Goal: Information Seeking & Learning: Learn about a topic

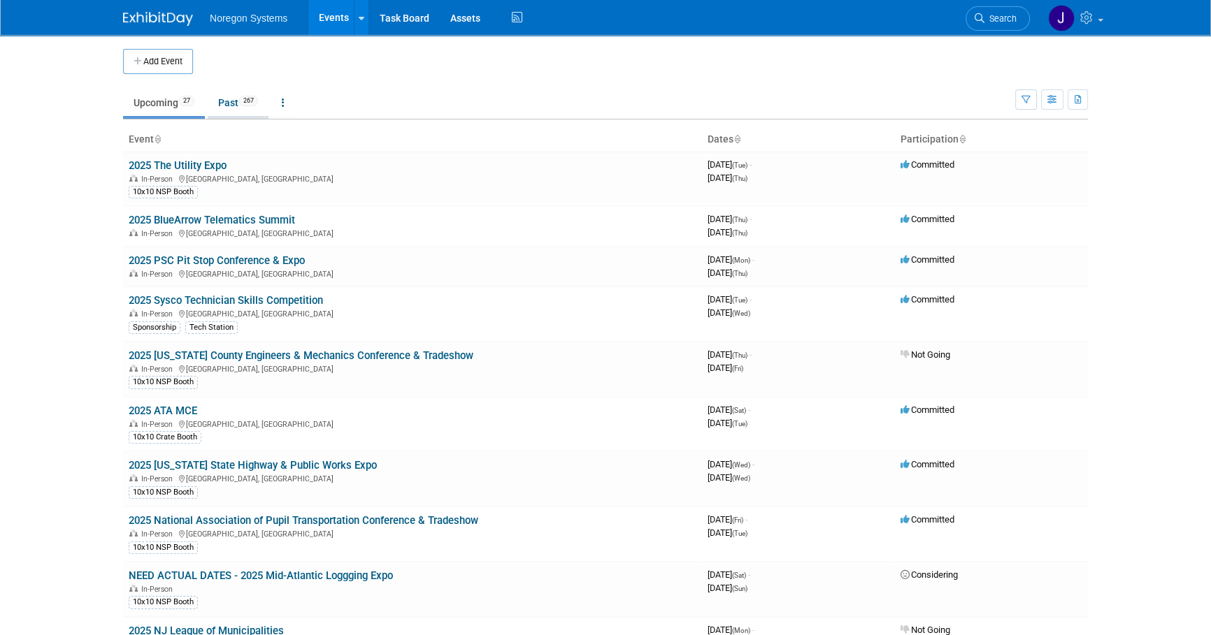
click at [227, 97] on link "Past 267" at bounding box center [238, 102] width 61 height 27
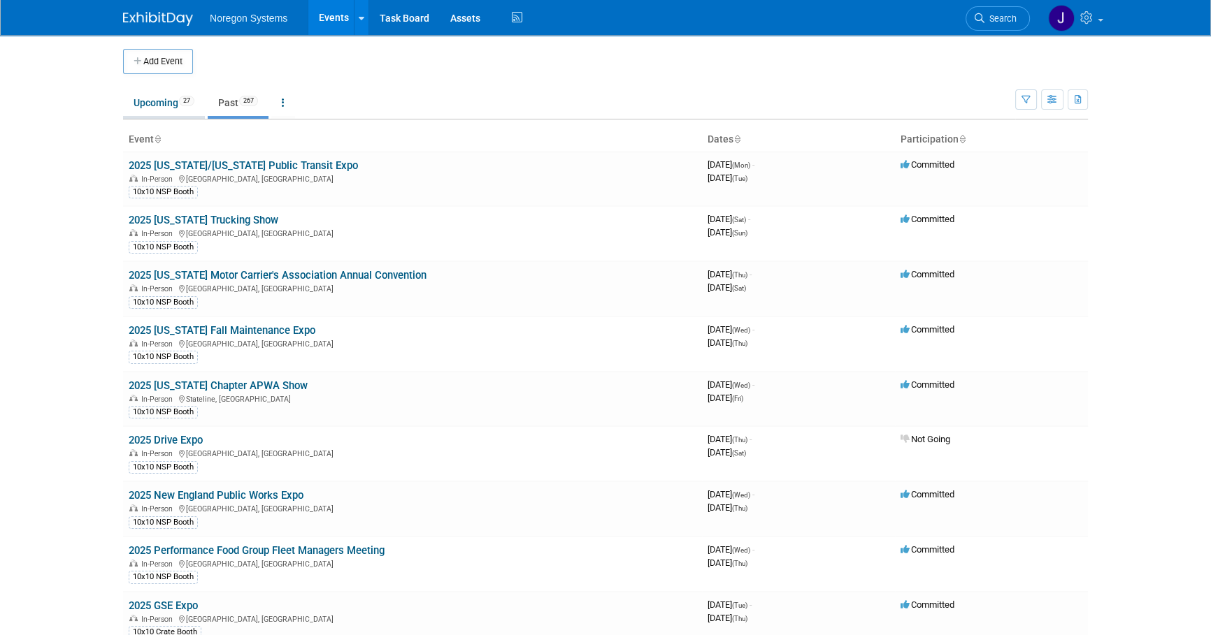
click at [154, 106] on link "Upcoming 27" at bounding box center [164, 102] width 82 height 27
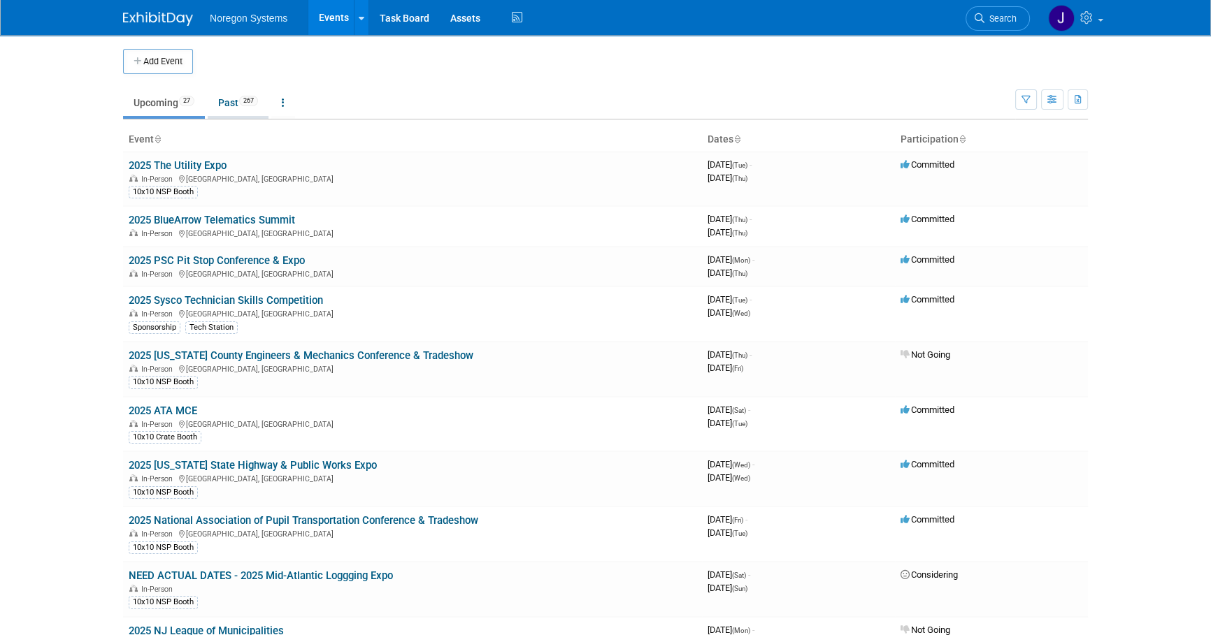
click at [233, 99] on link "Past 267" at bounding box center [238, 102] width 61 height 27
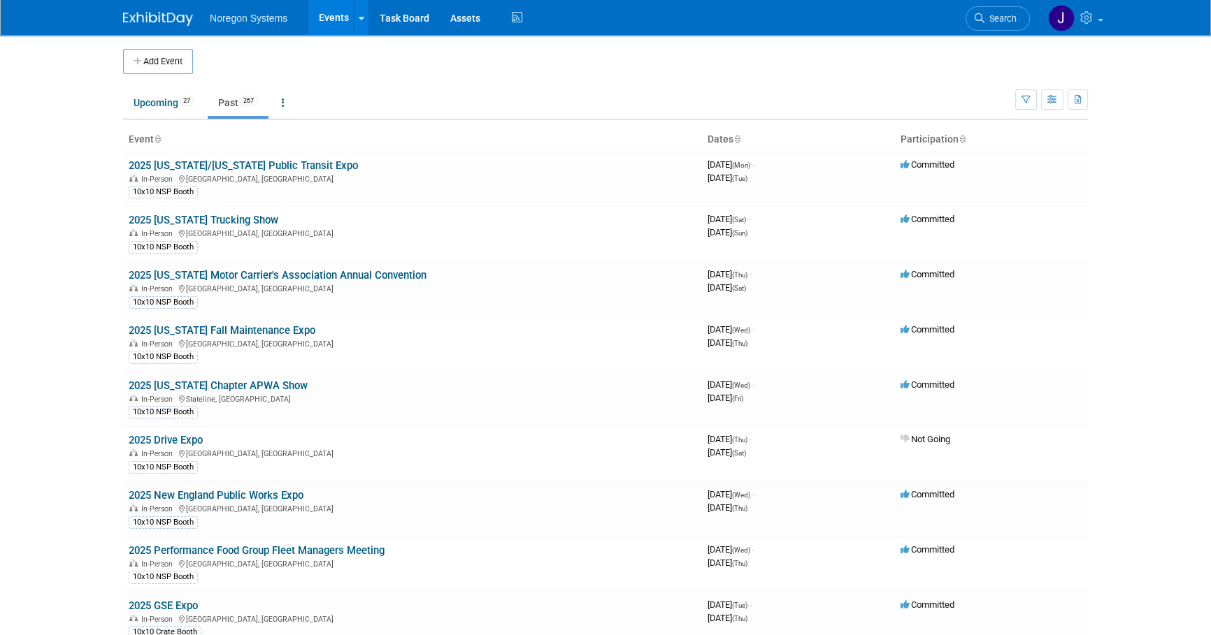
click at [224, 166] on link "2025 [US_STATE]/[US_STATE] Public Transit Expo" at bounding box center [243, 165] width 229 height 13
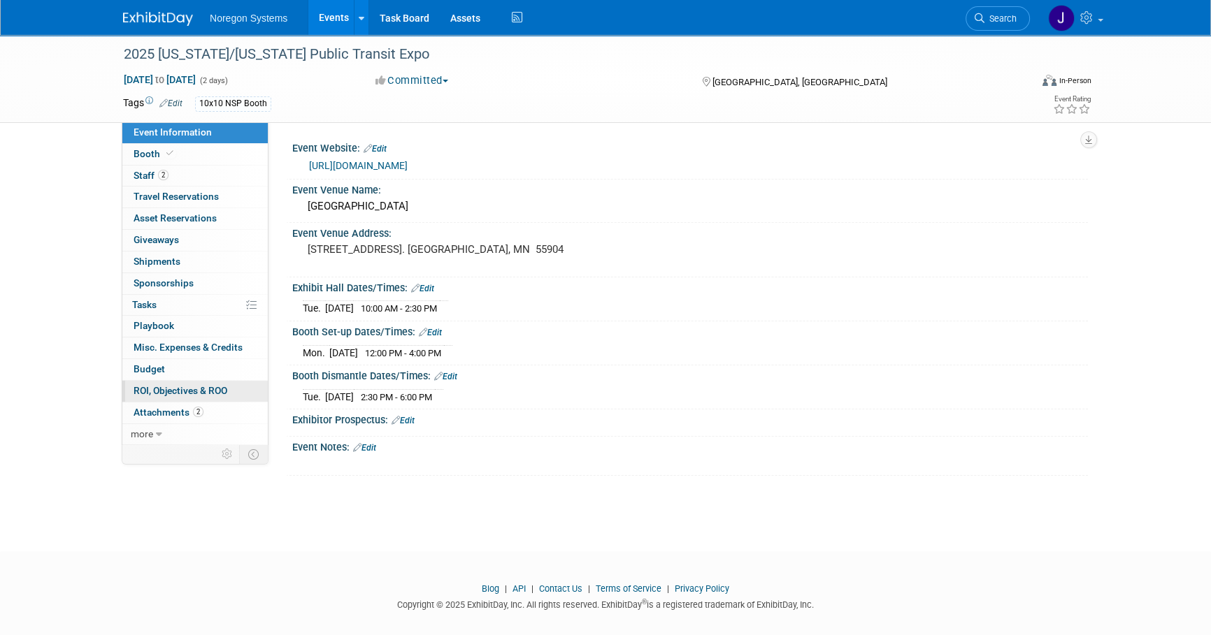
click at [187, 387] on span "ROI, Objectives & ROO 0" at bounding box center [180, 390] width 94 height 11
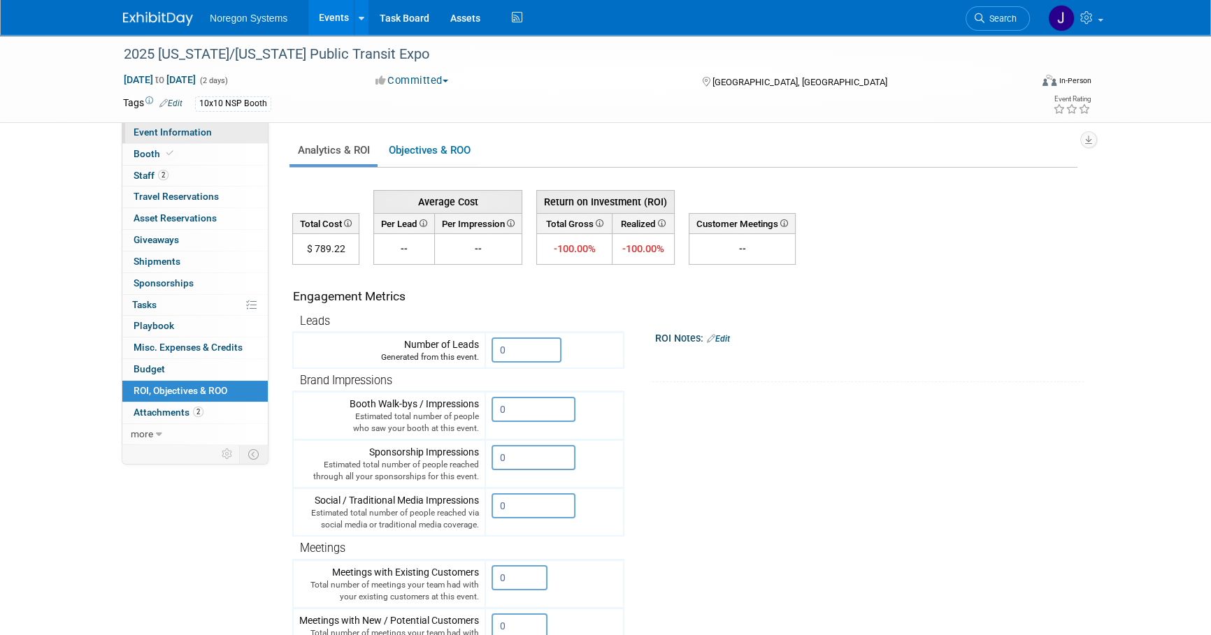
click at [191, 129] on span "Event Information" at bounding box center [172, 132] width 78 height 11
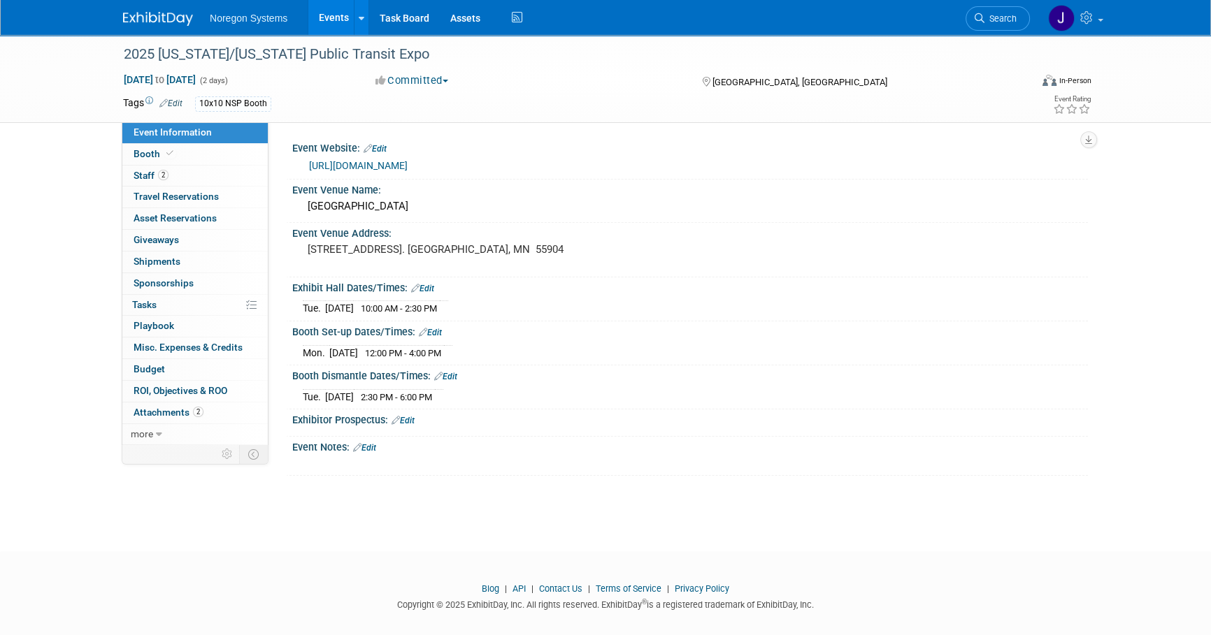
click at [145, 20] on img at bounding box center [158, 19] width 70 height 14
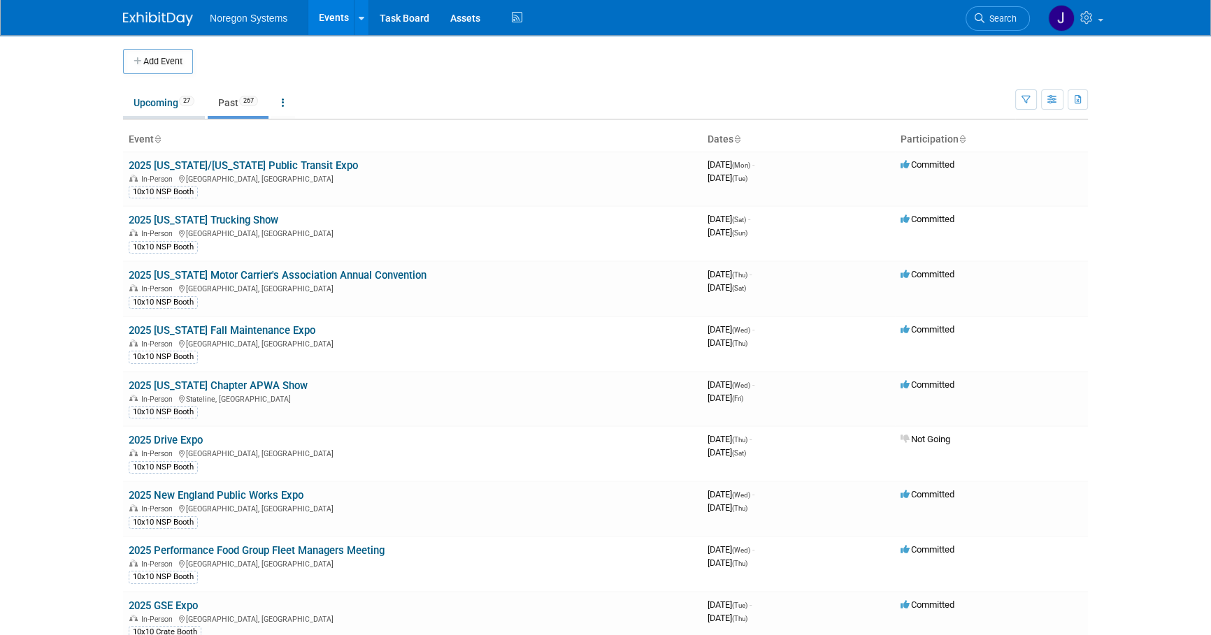
click at [144, 106] on link "Upcoming 27" at bounding box center [164, 102] width 82 height 27
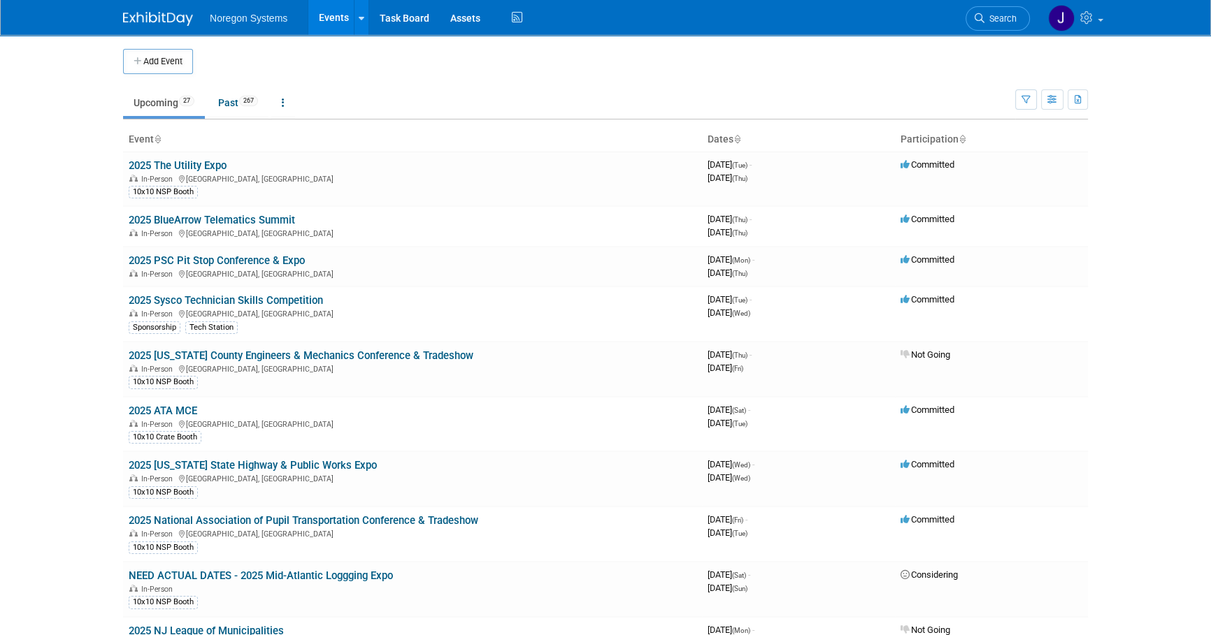
click at [73, 191] on body "Noregon Systems Events Add Event Bulk Upload Events Shareable Event Boards Rece…" at bounding box center [605, 317] width 1211 height 635
click at [34, 216] on body "Noregon Systems Events Add Event Bulk Upload Events Shareable Event Boards Rece…" at bounding box center [605, 317] width 1211 height 635
click at [1136, 415] on body "Noregon Systems Events Add Event Bulk Upload Events Shareable Event Boards Rece…" at bounding box center [605, 317] width 1211 height 635
click at [233, 103] on link "Past 267" at bounding box center [238, 102] width 61 height 27
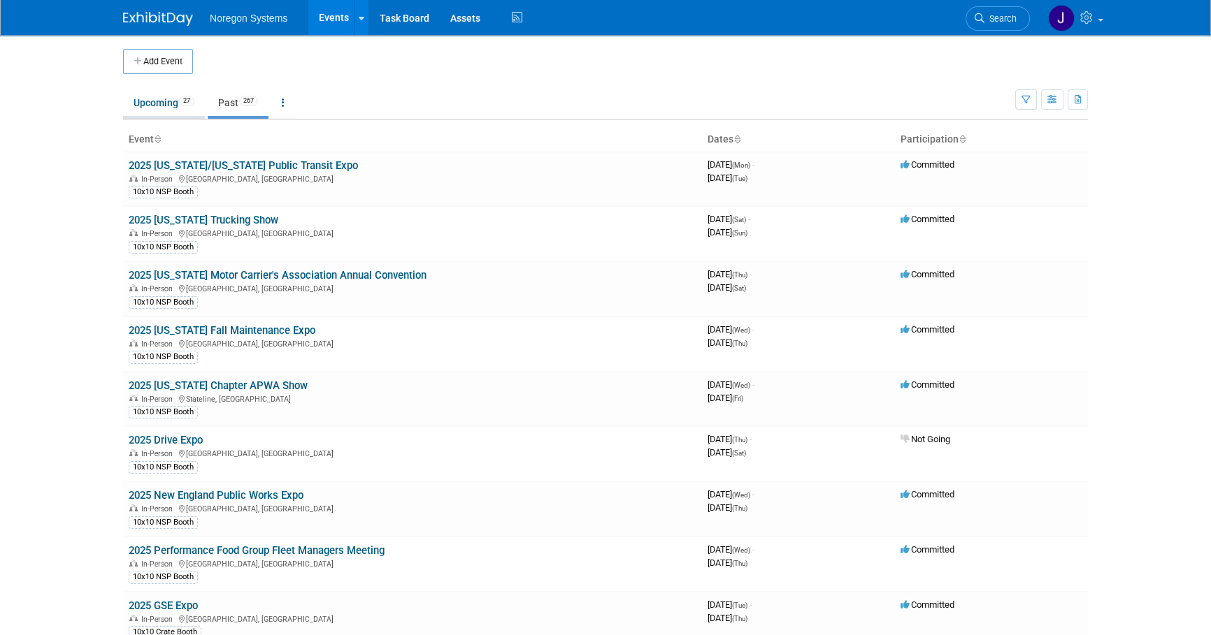
click at [154, 106] on link "Upcoming 27" at bounding box center [164, 102] width 82 height 27
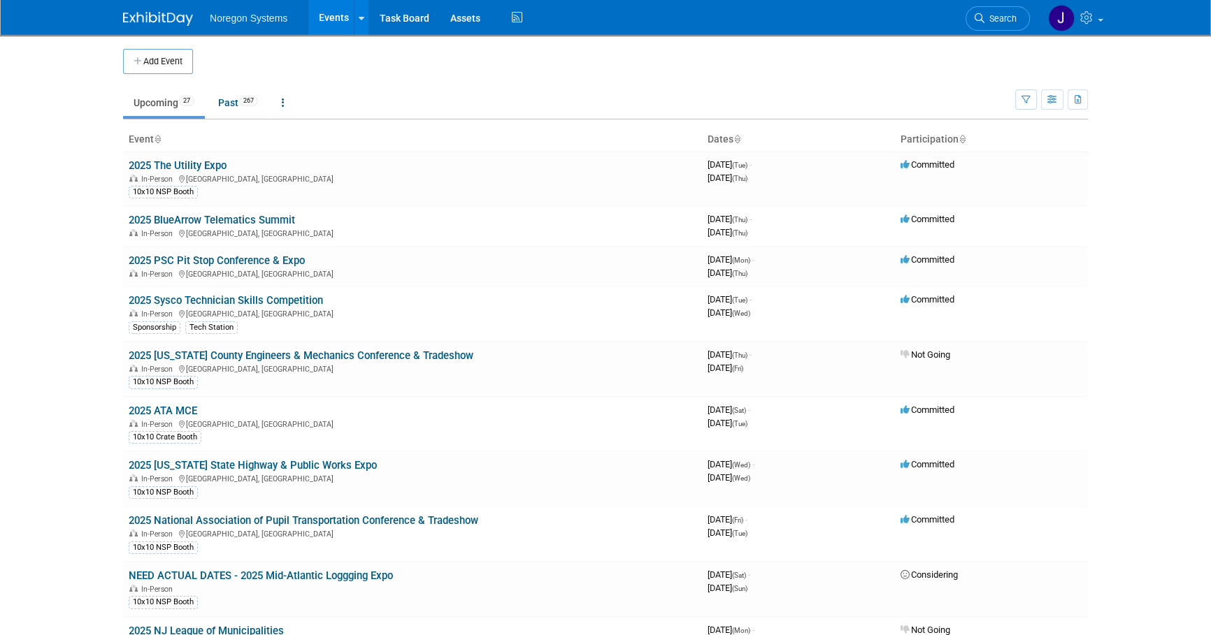
click at [1150, 453] on body "Noregon Systems Events Add Event Bulk Upload Events Shareable Event Boards Rece…" at bounding box center [605, 317] width 1211 height 635
click at [1164, 516] on body "Noregon Systems Events Add Event Bulk Upload Events Shareable Event Boards Rece…" at bounding box center [605, 317] width 1211 height 635
click at [68, 363] on body "Noregon Systems Events Add Event Bulk Upload Events Shareable Event Boards Rece…" at bounding box center [605, 317] width 1211 height 635
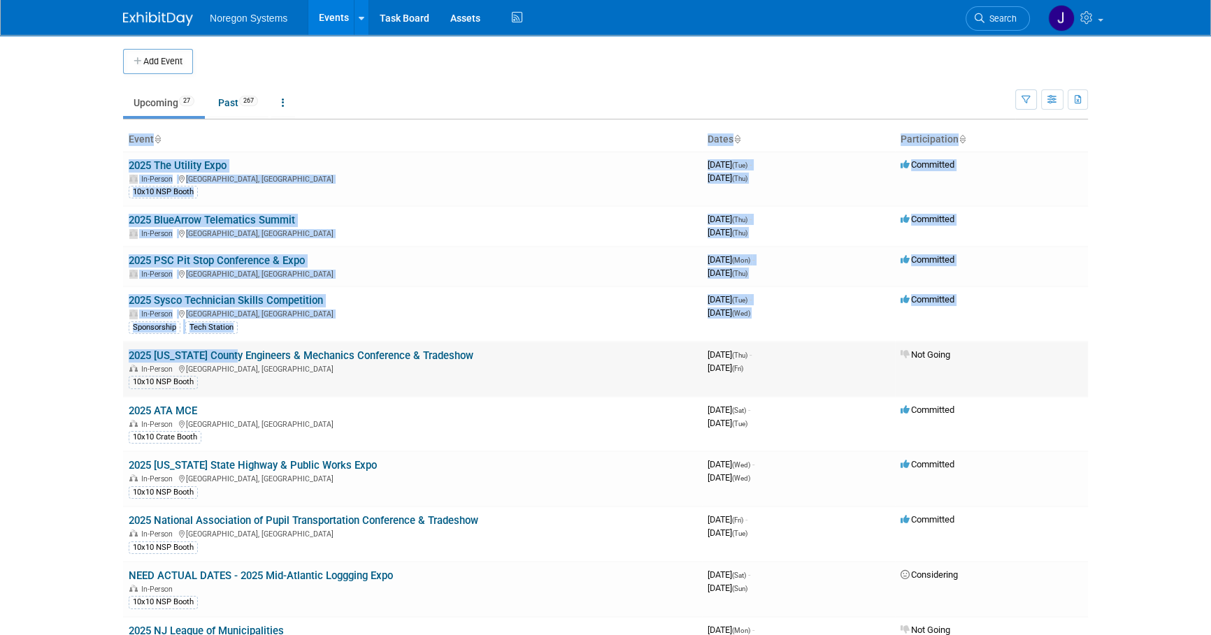
drag, startPoint x: 1104, startPoint y: 352, endPoint x: 230, endPoint y: 359, distance: 874.4
click at [230, 359] on body "Noregon Systems Events Add Event Bulk Upload Events Shareable Event Boards Rece…" at bounding box center [605, 317] width 1211 height 635
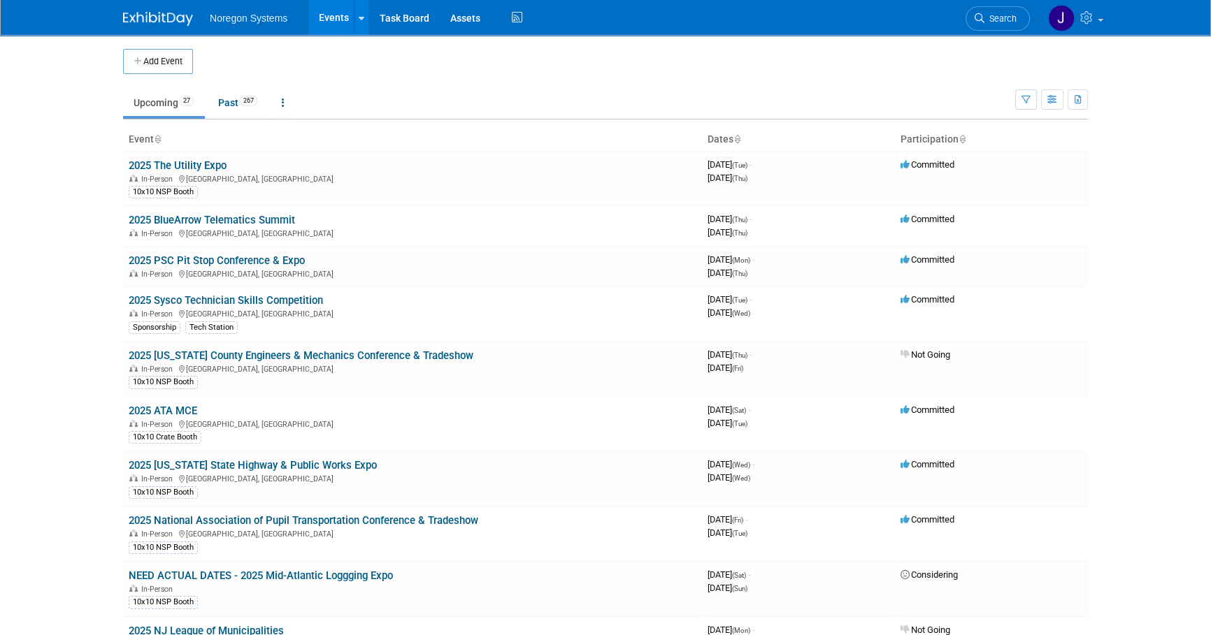
click at [1176, 505] on body "Noregon Systems Events Add Event Bulk Upload Events Shareable Event Boards Rece…" at bounding box center [605, 317] width 1211 height 635
click at [1187, 478] on body "Noregon Systems Events Add Event Bulk Upload Events Shareable Event Boards Rece…" at bounding box center [605, 317] width 1211 height 635
click at [83, 372] on body "Noregon Systems Events Add Event Bulk Upload Events Shareable Event Boards Rece…" at bounding box center [605, 317] width 1211 height 635
click at [17, 222] on body "Noregon Systems Events Add Event Bulk Upload Events Shareable Event Boards Rece…" at bounding box center [605, 317] width 1211 height 635
click at [231, 101] on link "Past 267" at bounding box center [238, 102] width 61 height 27
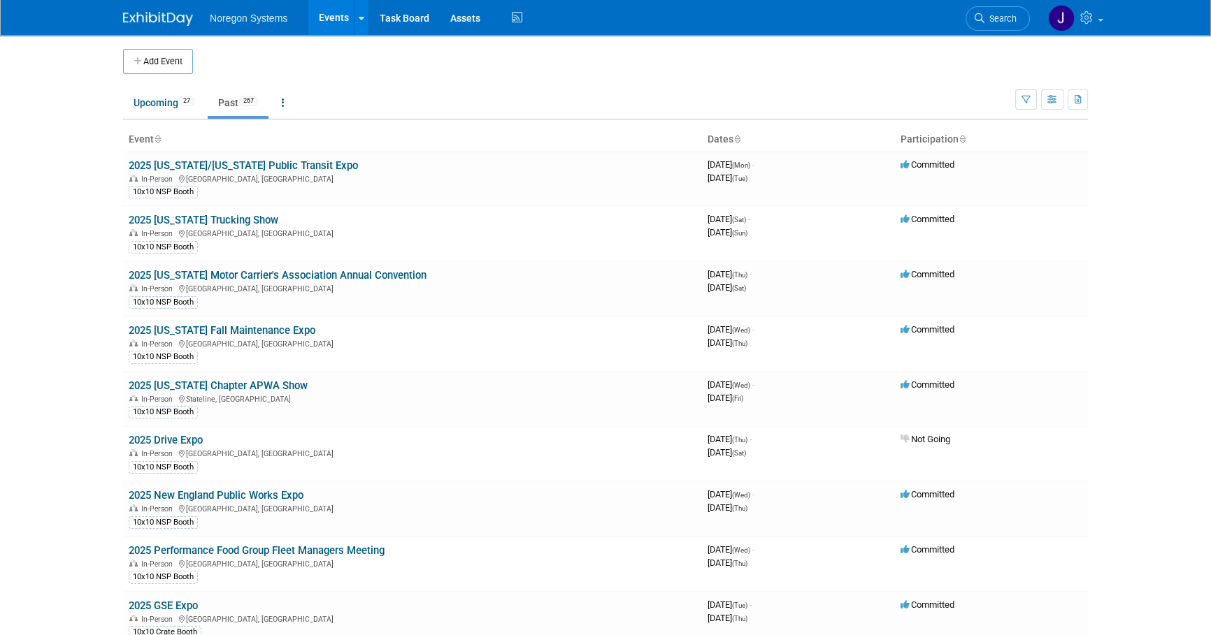
click at [1167, 273] on body "Noregon Systems Events Add Event Bulk Upload Events Shareable Event Boards Rece…" at bounding box center [605, 317] width 1211 height 635
drag, startPoint x: 1114, startPoint y: 230, endPoint x: 77, endPoint y: 236, distance: 1037.2
click at [77, 236] on body "Noregon Systems Events Add Event Bulk Upload Events Shareable Event Boards Rece…" at bounding box center [605, 317] width 1211 height 635
click at [71, 238] on body "Noregon Systems Events Add Event Bulk Upload Events Shareable Event Boards Rece…" at bounding box center [605, 317] width 1211 height 635
click at [143, 105] on link "Upcoming 27" at bounding box center [164, 102] width 82 height 27
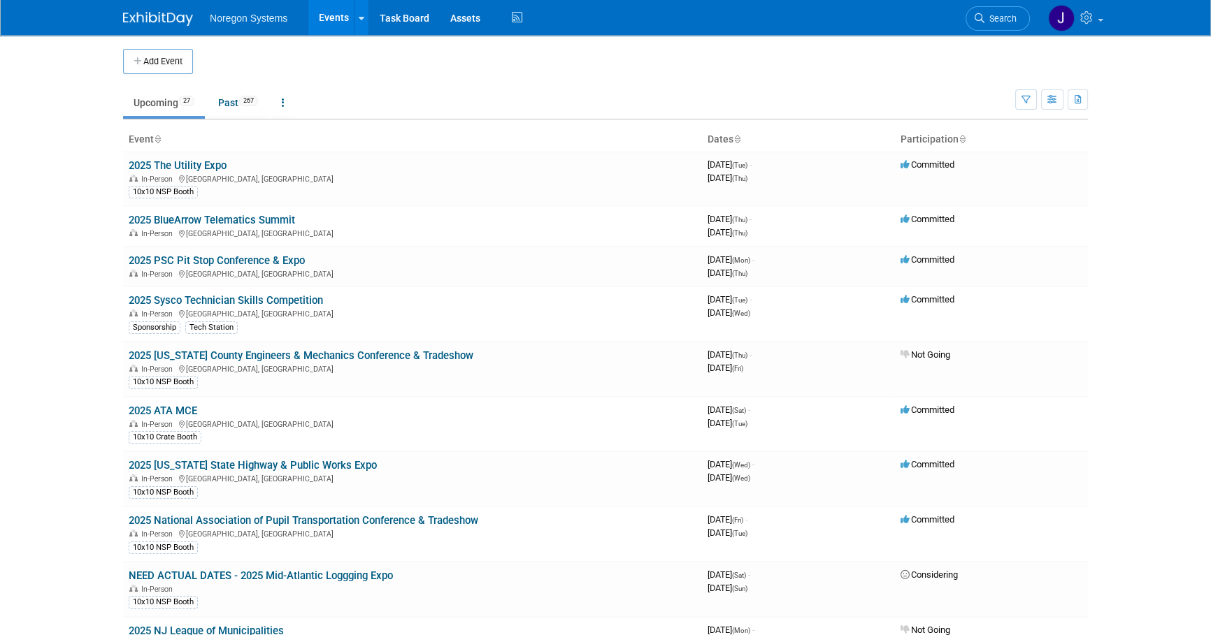
drag, startPoint x: 116, startPoint y: 166, endPoint x: 1155, endPoint y: 224, distance: 1040.2
click at [1155, 224] on body "Noregon Systems Events Add Event Bulk Upload Events Shareable Event Boards Rece…" at bounding box center [605, 317] width 1211 height 635
click at [1169, 405] on body "Noregon Systems Events Add Event Bulk Upload Events Shareable Event Boards Rece…" at bounding box center [605, 317] width 1211 height 635
click at [221, 113] on link "Past 267" at bounding box center [238, 102] width 61 height 27
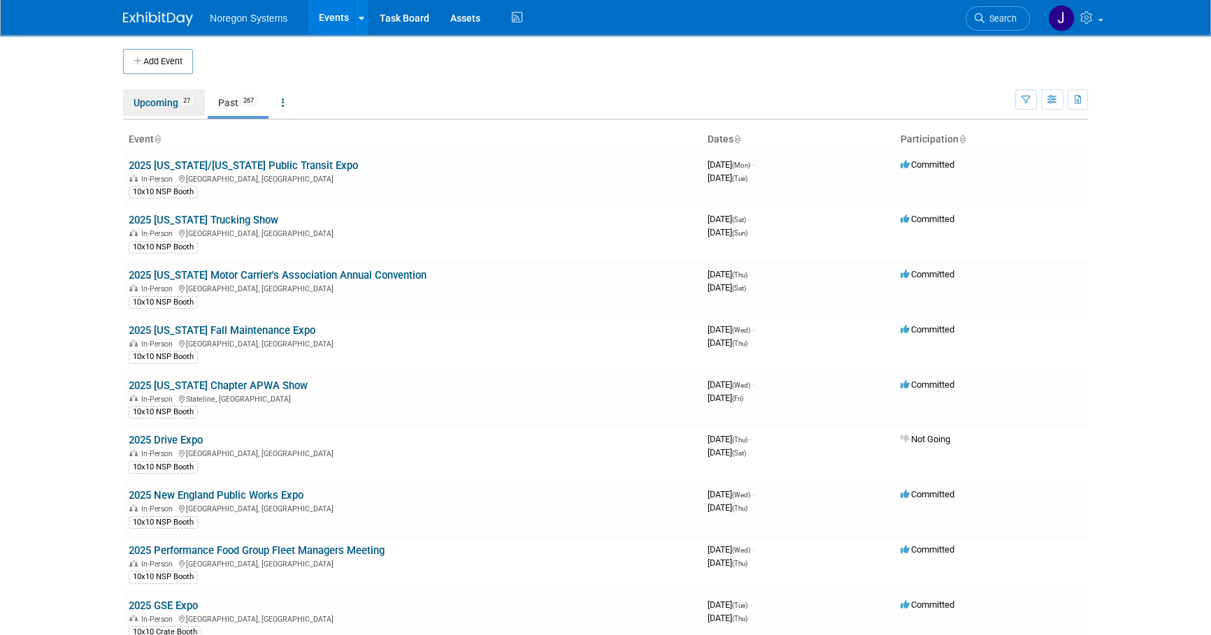
click at [150, 109] on link "Upcoming 27" at bounding box center [164, 102] width 82 height 27
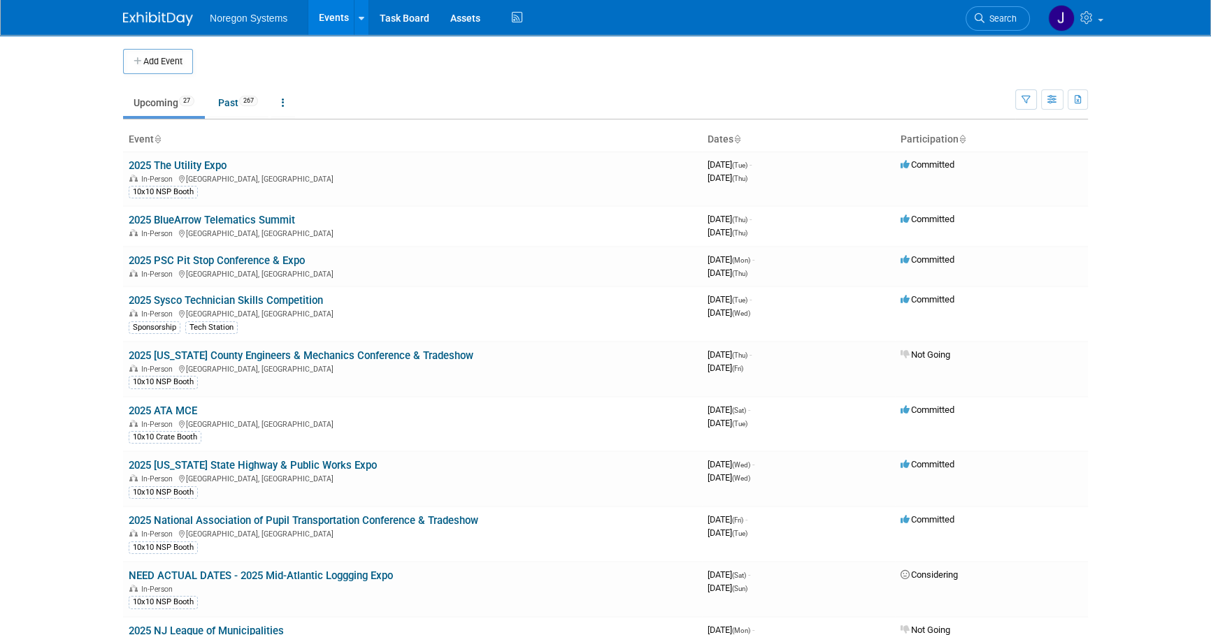
click at [1118, 259] on body "Noregon Systems Events Add Event Bulk Upload Events Shareable Event Boards Rece…" at bounding box center [605, 317] width 1211 height 635
click at [1159, 336] on body "Noregon Systems Events Add Event Bulk Upload Events Shareable Event Boards Rece…" at bounding box center [605, 317] width 1211 height 635
